Goal: Task Accomplishment & Management: Use online tool/utility

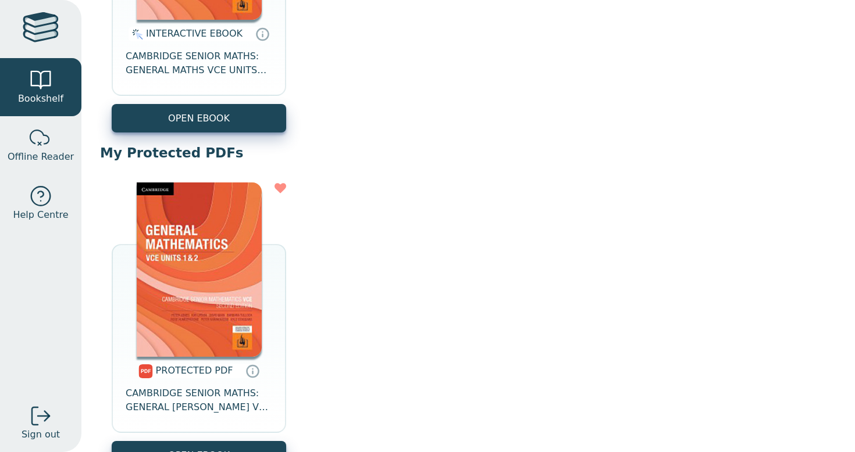
scroll to position [352, 0]
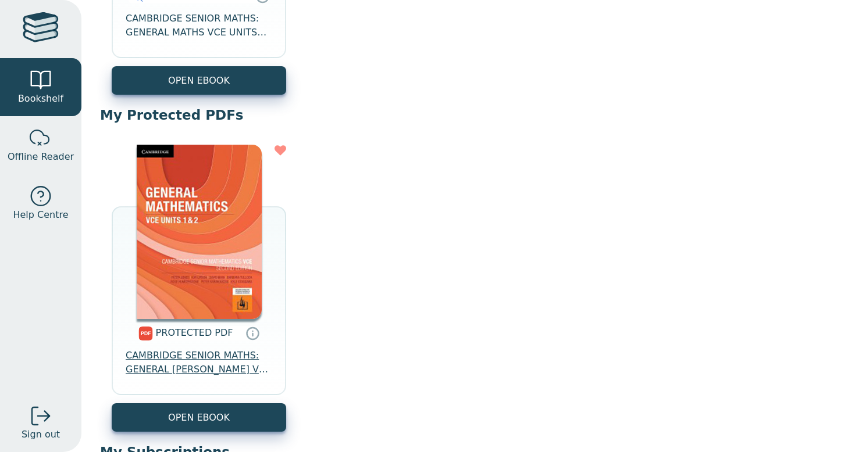
click at [194, 364] on span "CAMBRIDGE SENIOR MATHS: GENERAL [PERSON_NAME] VCE UNITS 1&2" at bounding box center [199, 363] width 146 height 28
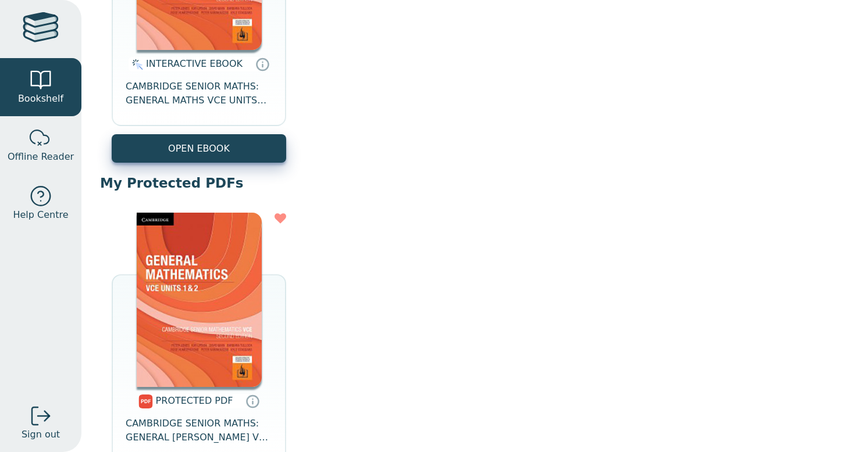
scroll to position [246, 0]
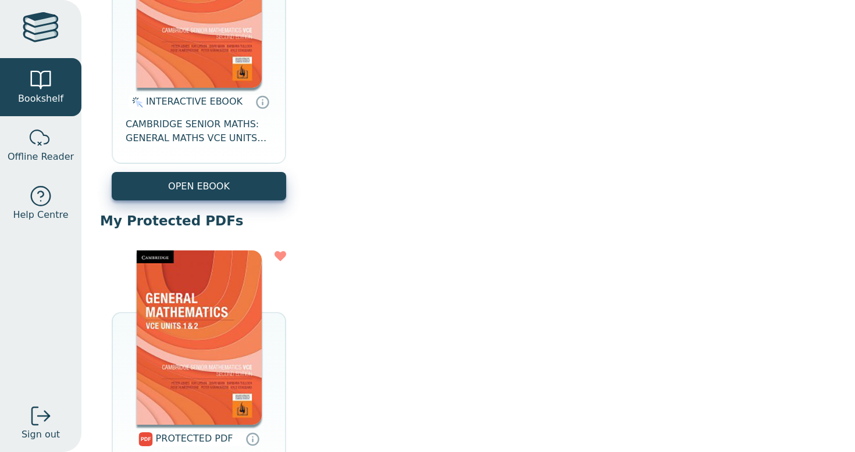
click at [236, 152] on div "INTERACTIVE EBOOK CAMBRIDGE SENIOR MATHS: GENERAL MATHS VCE UNITS 1&2 EBOOK 2E" at bounding box center [199, 130] width 174 height 84
click at [236, 144] on span "CAMBRIDGE SENIOR MATHS: GENERAL MATHS VCE UNITS 1&2 EBOOK 2E" at bounding box center [199, 131] width 146 height 28
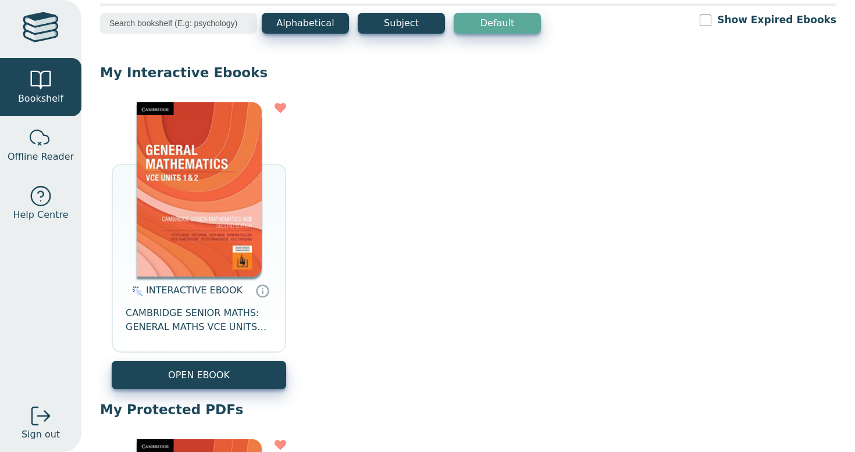
scroll to position [0, 0]
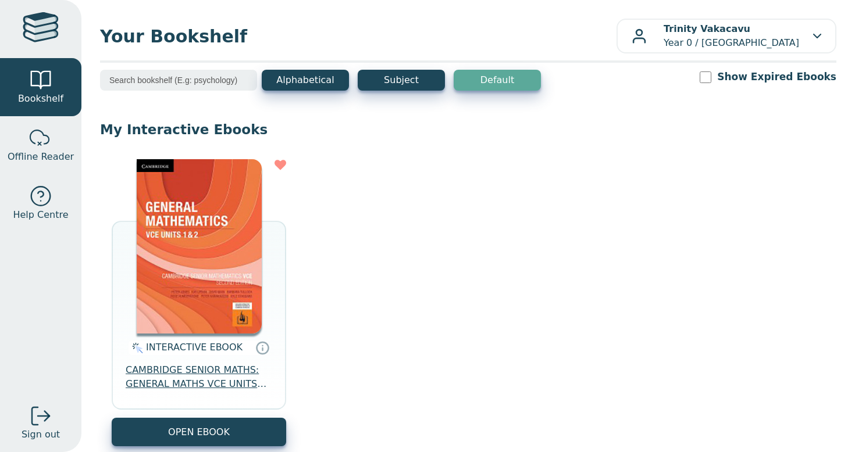
click at [197, 380] on span "CAMBRIDGE SENIOR MATHS: GENERAL MATHS VCE UNITS 1&2 EBOOK 2E" at bounding box center [199, 377] width 146 height 28
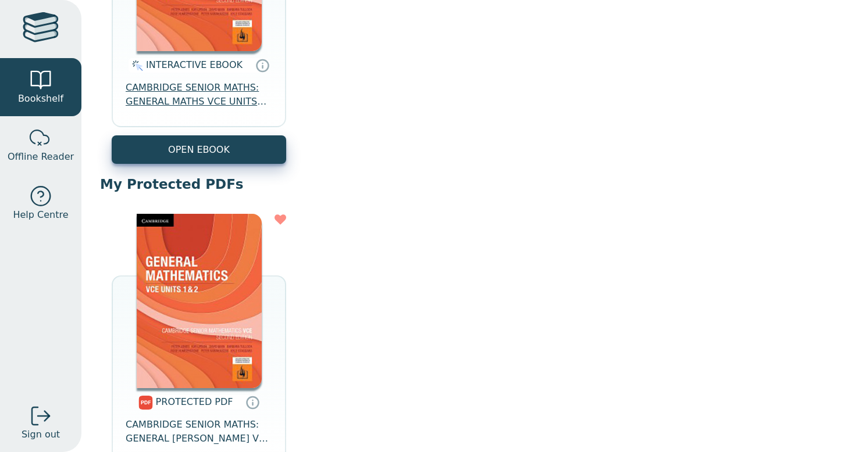
scroll to position [419, 0]
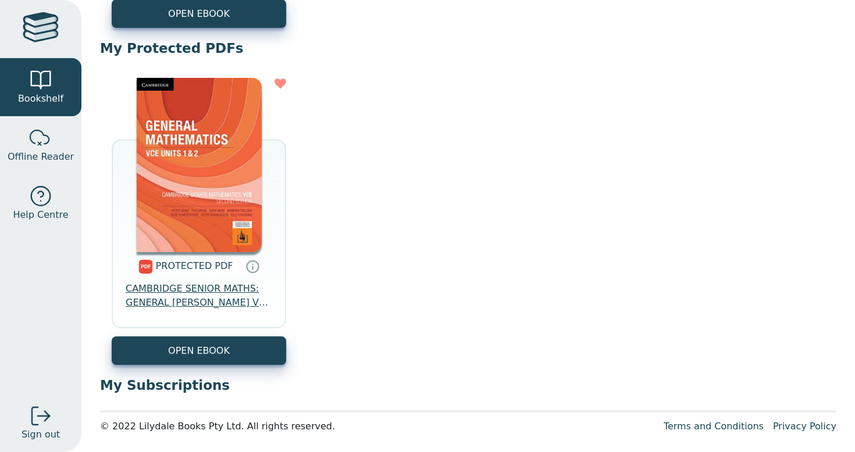
click at [202, 305] on span "CAMBRIDGE SENIOR MATHS: GENERAL [PERSON_NAME] VCE UNITS 1&2" at bounding box center [199, 296] width 146 height 28
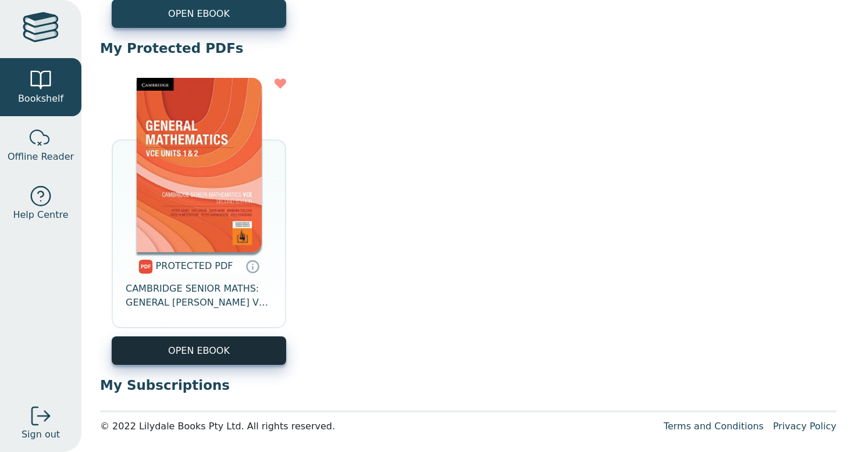
click at [203, 346] on link "OPEN EBOOK" at bounding box center [199, 351] width 174 height 28
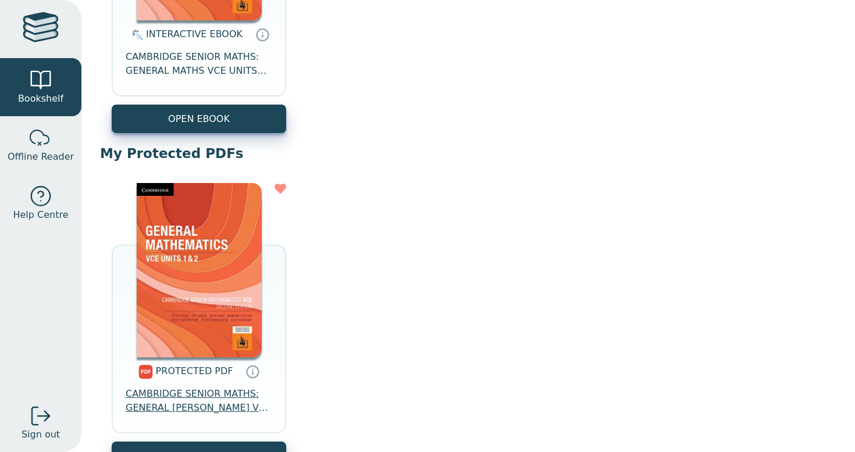
scroll to position [419, 0]
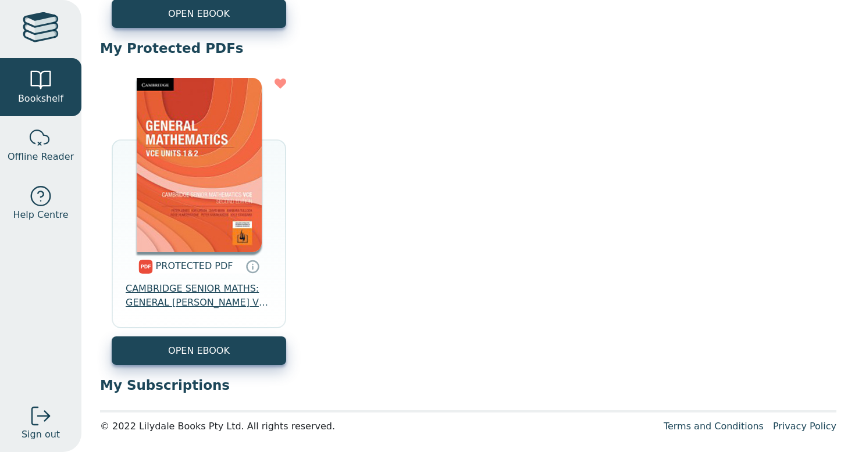
click at [212, 303] on span "CAMBRIDGE SENIOR MATHS: GENERAL [PERSON_NAME] VCE UNITS 1&2" at bounding box center [199, 296] width 146 height 28
